Goal: Information Seeking & Learning: Learn about a topic

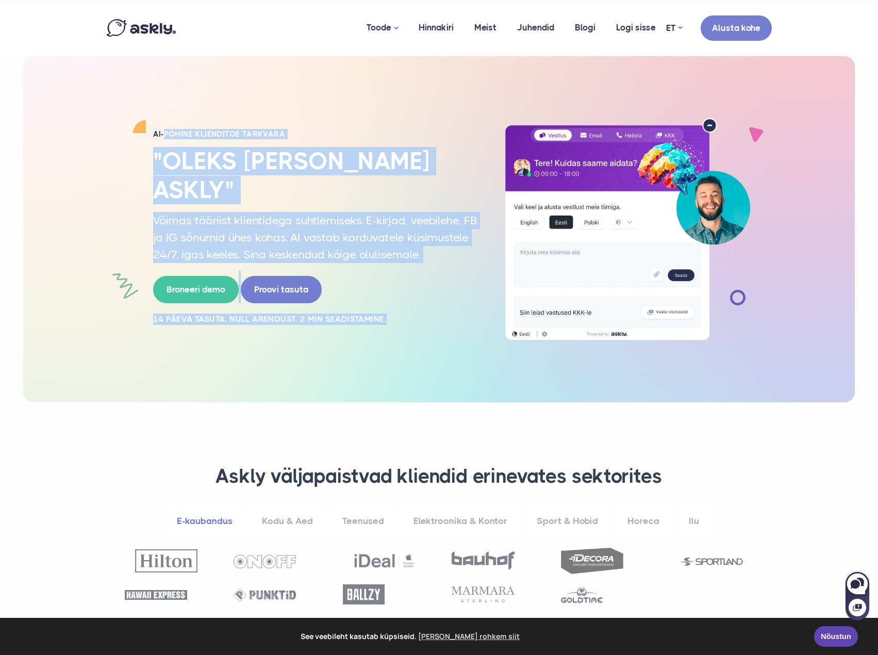
drag, startPoint x: 387, startPoint y: 305, endPoint x: 175, endPoint y: 102, distance: 293.1
click at [168, 114] on div "AI-PÕHINE KLIENDITOE TARKVARA "Oleks [PERSON_NAME] Askly" Võimas tööriist klien…" at bounding box center [439, 229] width 680 height 346
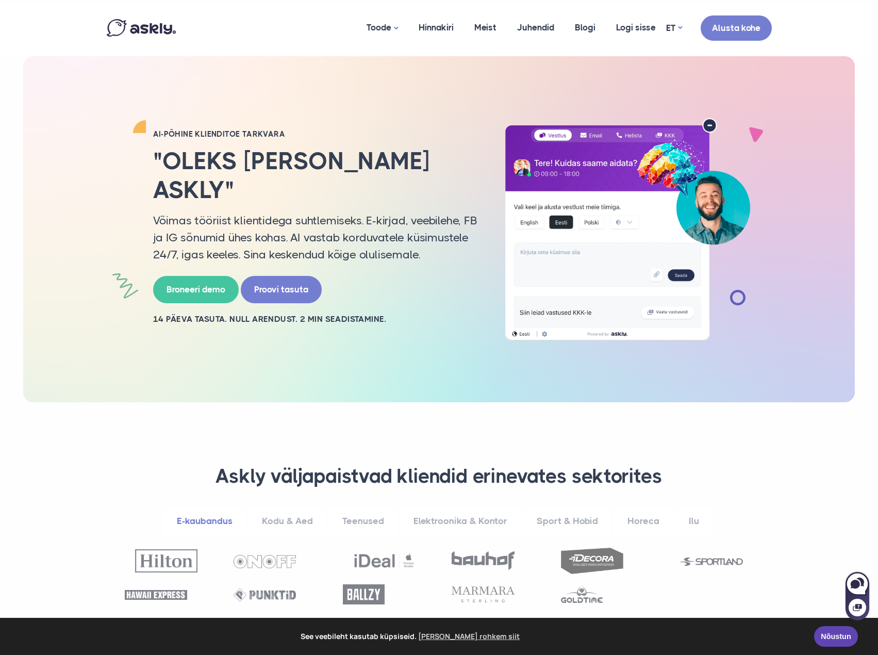
click at [240, 53] on div "Toode AI assistent Vestlusaken [GEOGRAPHIC_DATA] Meist Juhendid Blogi Logi siss…" at bounding box center [439, 28] width 680 height 51
click at [676, 28] on link "ET" at bounding box center [674, 28] width 16 height 15
click at [672, 48] on link "EN" at bounding box center [673, 56] width 41 height 18
